Goal: Find specific page/section

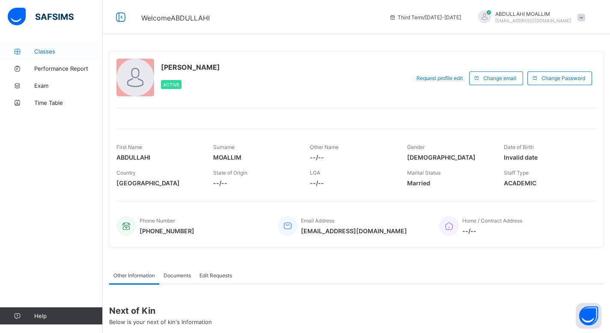
click at [52, 53] on span "Classes" at bounding box center [68, 51] width 69 height 7
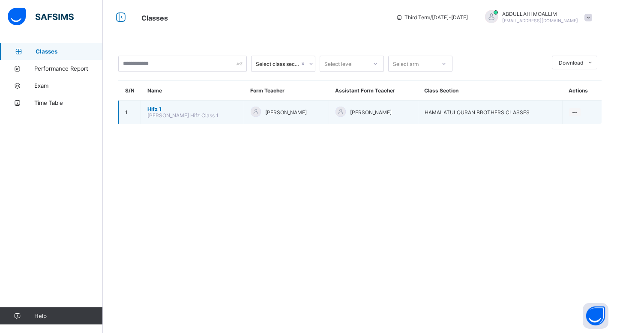
click at [200, 113] on span "[PERSON_NAME] Hifz Class 1" at bounding box center [182, 115] width 71 height 6
click at [151, 107] on span "Hifz 1" at bounding box center [192, 109] width 90 height 6
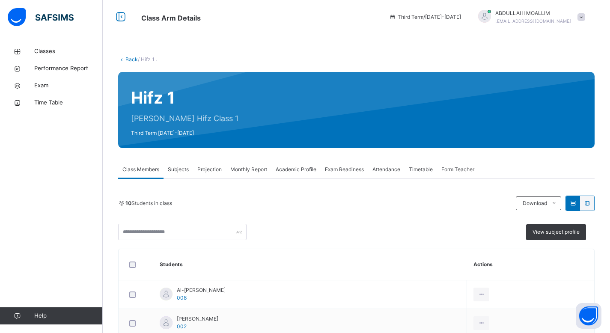
click at [210, 171] on span "Projection" at bounding box center [209, 170] width 24 height 8
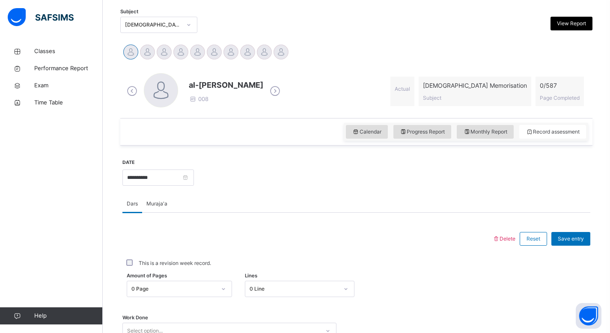
scroll to position [178, 0]
